Goal: Find specific page/section: Find specific page/section

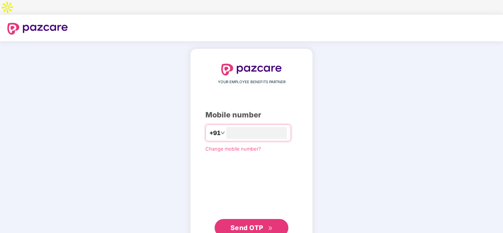
type input "**********"
click at [237, 223] on span "Send OTP" at bounding box center [251, 228] width 42 height 10
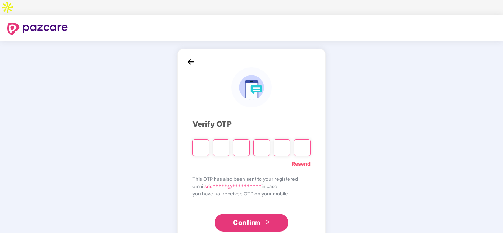
type input "*"
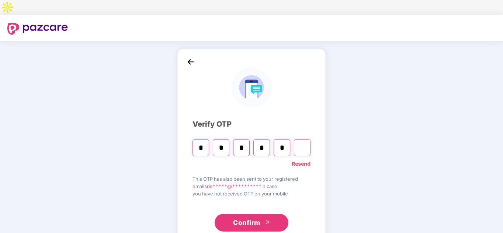
type input "*"
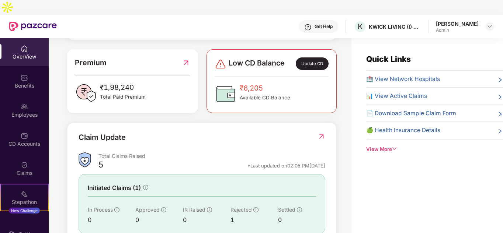
scroll to position [220, 0]
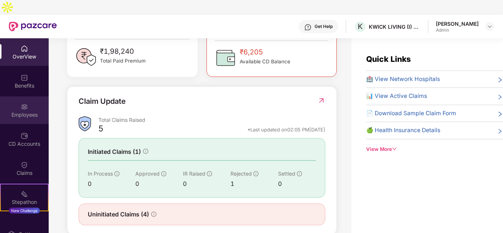
click at [32, 97] on div "Employees" at bounding box center [24, 111] width 49 height 28
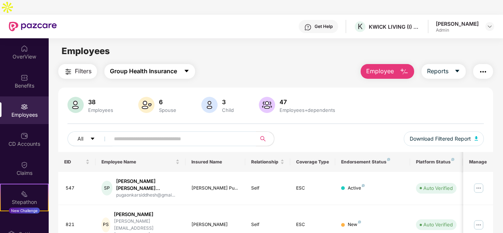
click at [140, 67] on span "Group Health Insurance" at bounding box center [143, 71] width 67 height 9
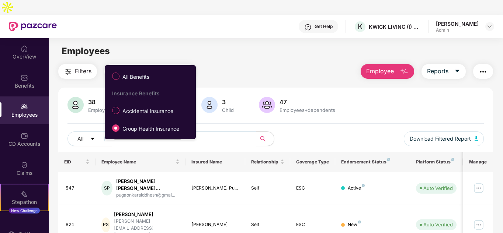
click at [276, 48] on main "Employees Filters Group Health Insurance Employee Reports 38 Employees 6 Spouse…" at bounding box center [276, 154] width 454 height 233
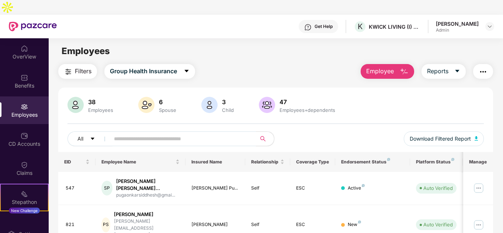
click at [115, 67] on span "Group Health Insurance" at bounding box center [143, 71] width 67 height 9
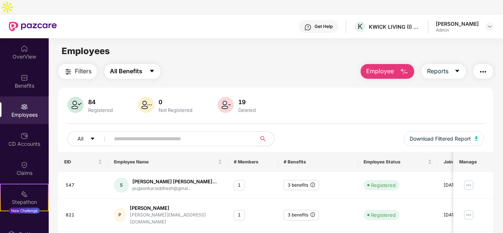
click at [105, 64] on button "All Benefits" at bounding box center [132, 71] width 56 height 15
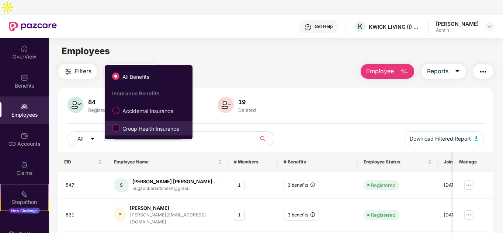
click at [122, 125] on span "Group Health Insurance" at bounding box center [150, 129] width 63 height 8
